Goal: Task Accomplishment & Management: Use online tool/utility

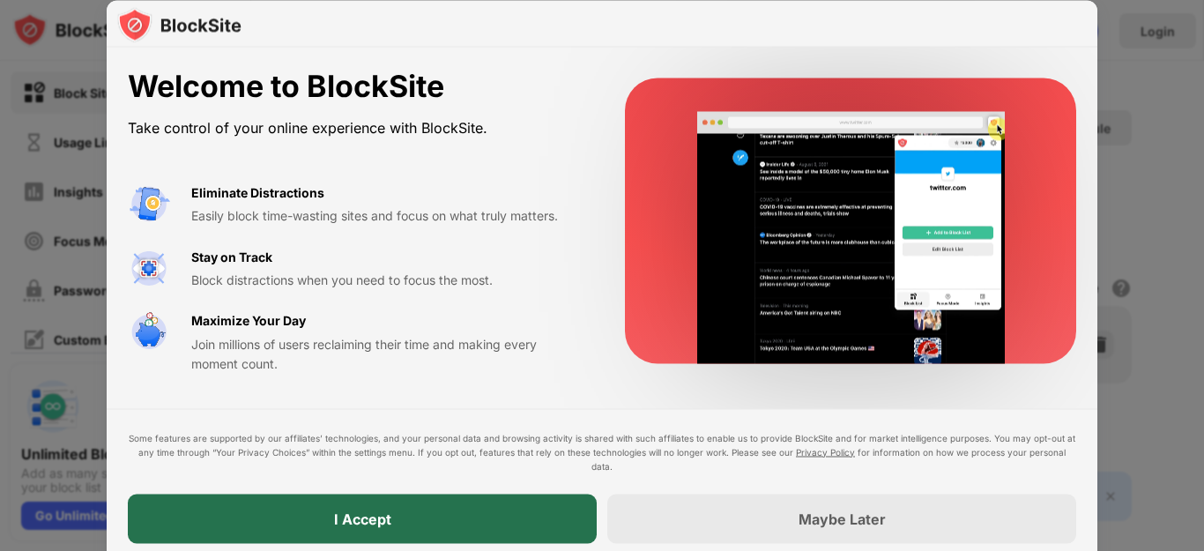
click at [470, 514] on div "I Accept" at bounding box center [362, 517] width 469 height 49
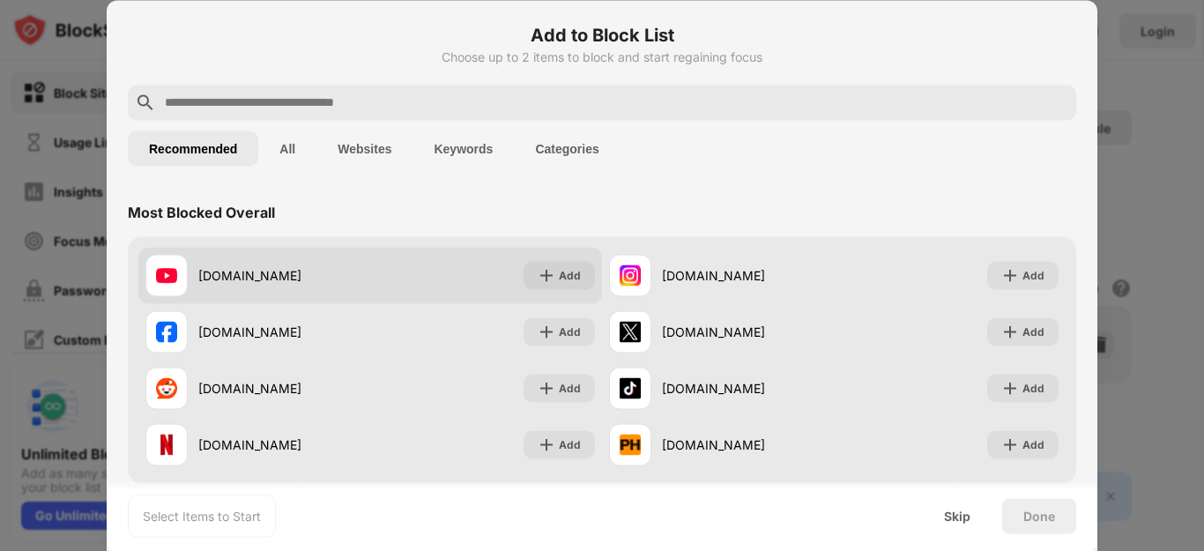
click at [234, 278] on div "[DOMAIN_NAME]" at bounding box center [284, 275] width 172 height 19
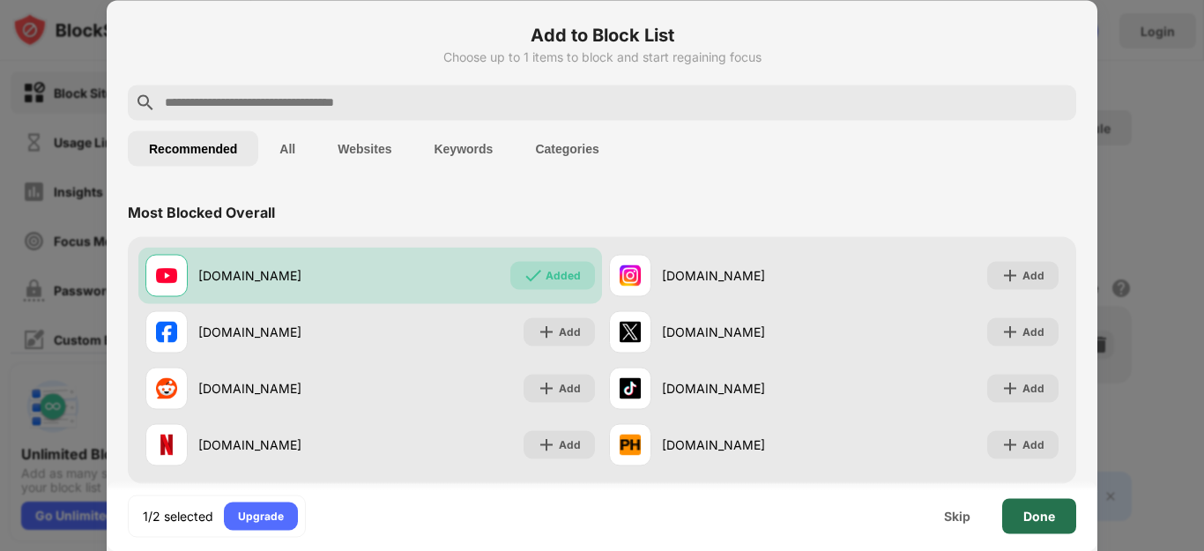
click at [1028, 522] on div "Done" at bounding box center [1039, 515] width 32 height 14
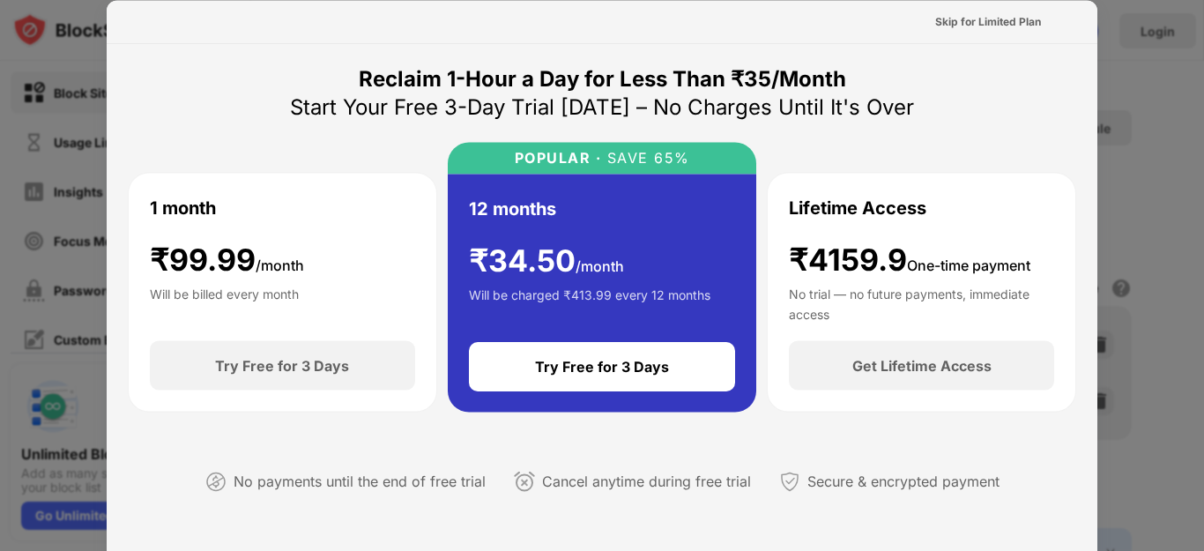
click at [953, 26] on div "Skip for Limited Plan" at bounding box center [988, 21] width 106 height 18
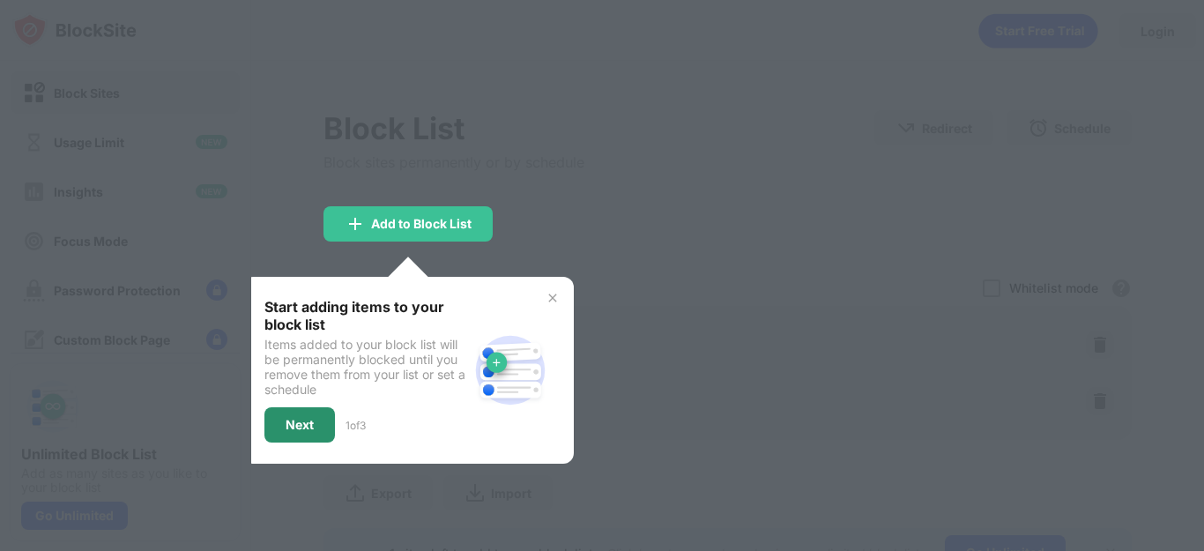
click at [311, 429] on div "Next" at bounding box center [300, 425] width 28 height 14
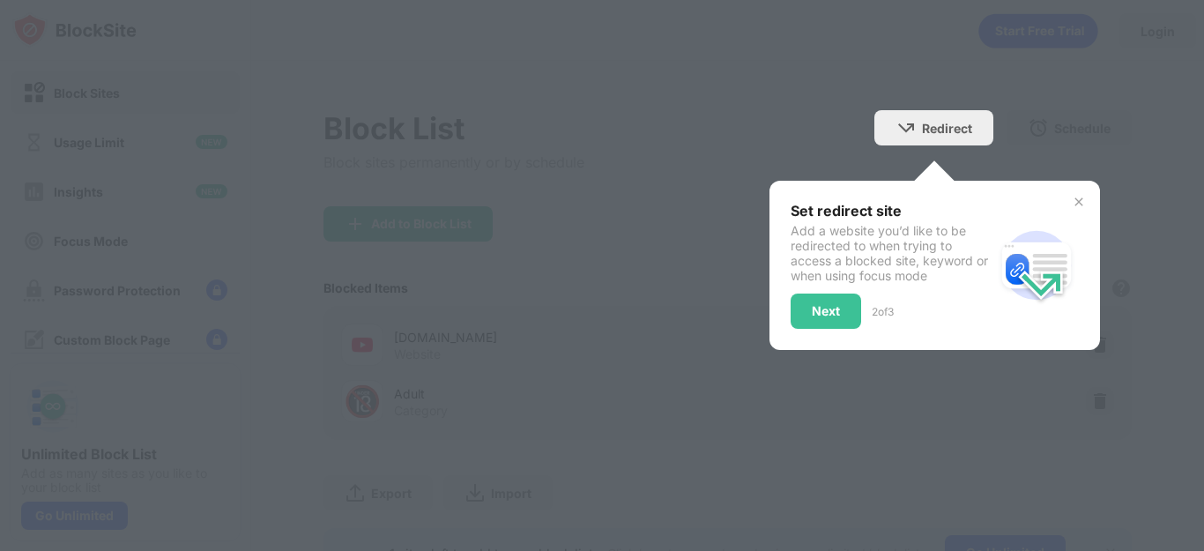
click at [812, 316] on div "Next" at bounding box center [826, 311] width 28 height 14
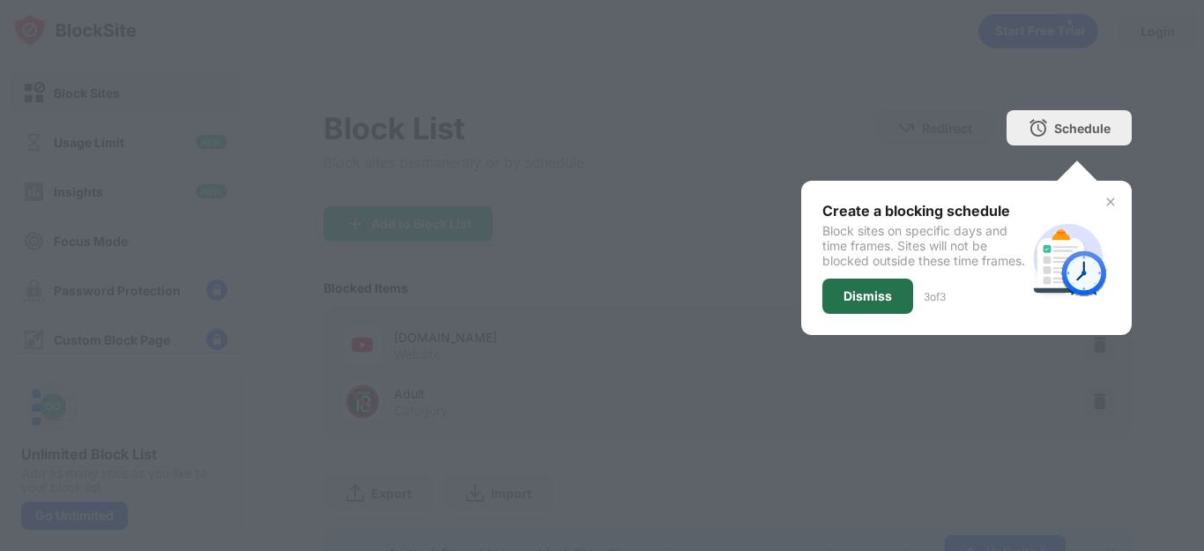
click at [843, 302] on div "Dismiss" at bounding box center [867, 296] width 48 height 14
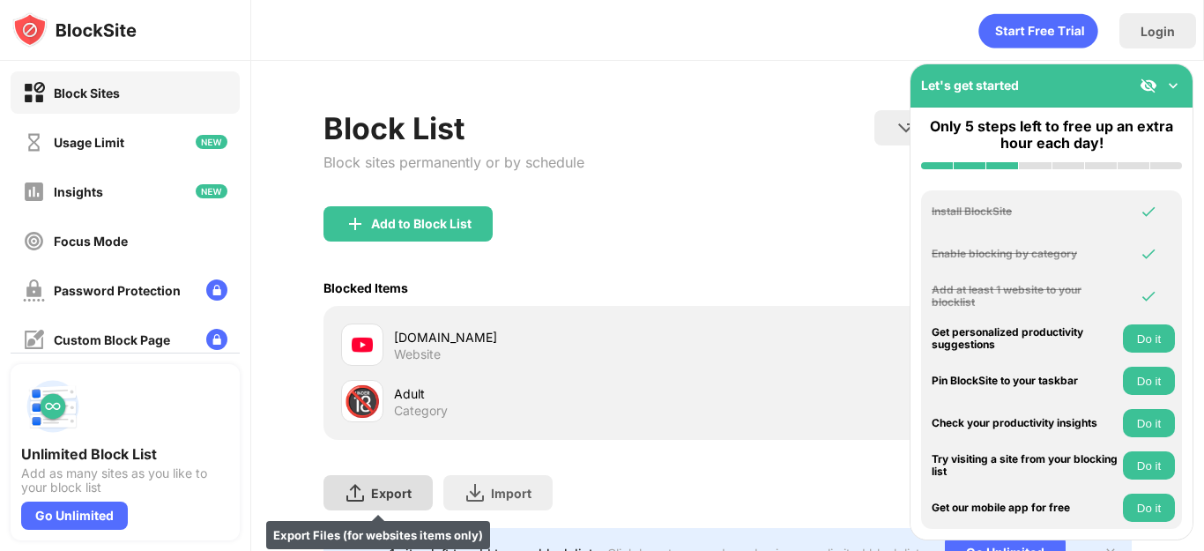
click at [403, 501] on div "Export Export Files (for websites items only)" at bounding box center [377, 492] width 109 height 35
